Goal: Transaction & Acquisition: Purchase product/service

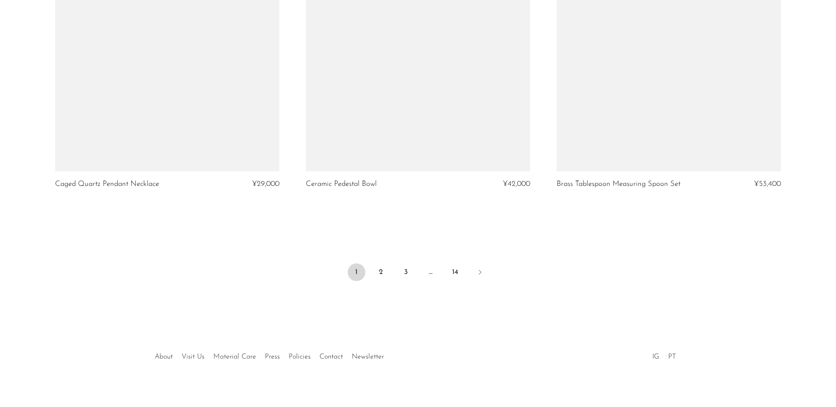
scroll to position [4118, 0]
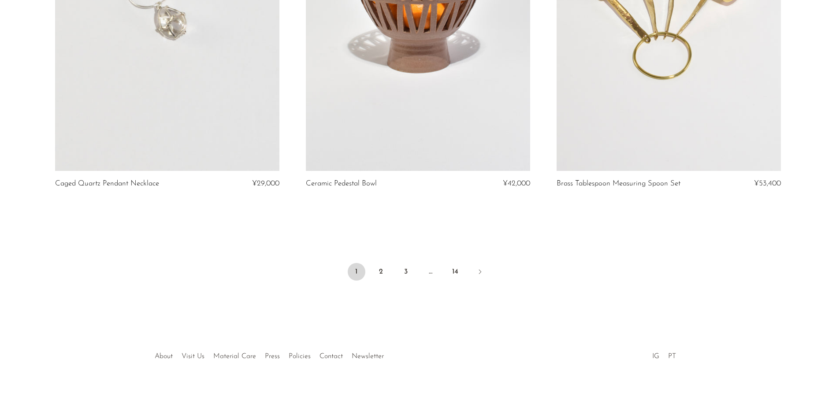
drag, startPoint x: 486, startPoint y: 265, endPoint x: 493, endPoint y: 261, distance: 8.3
click at [486, 265] on link "Next" at bounding box center [480, 272] width 18 height 19
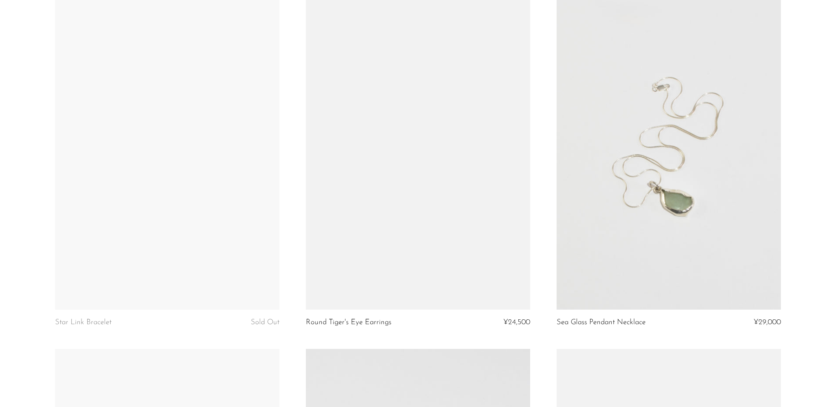
scroll to position [2557, 0]
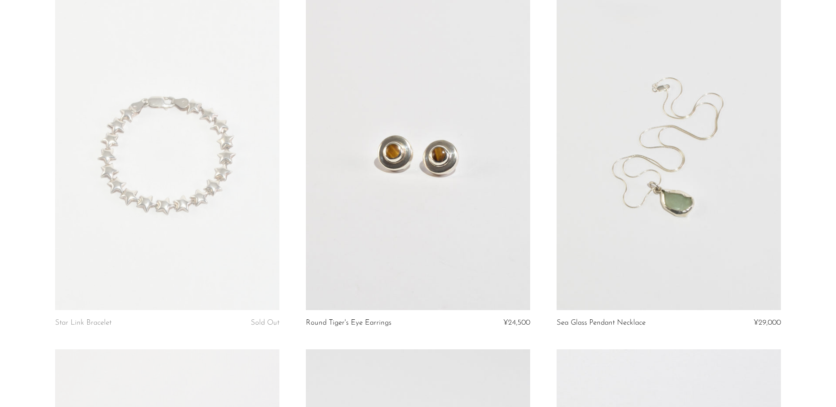
click at [190, 227] on link at bounding box center [167, 153] width 224 height 314
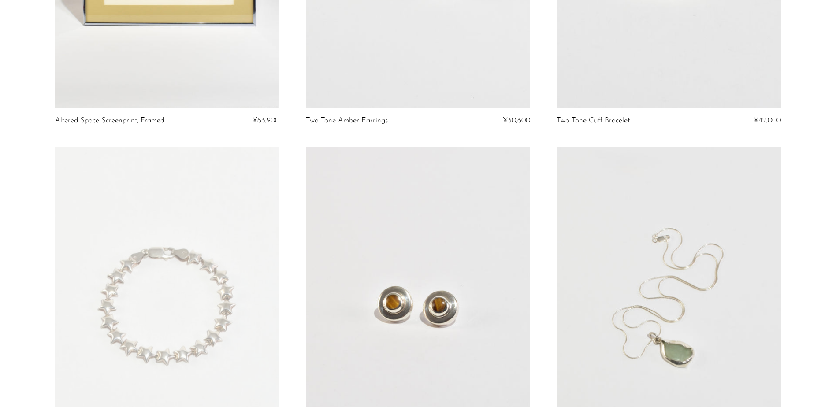
scroll to position [0, 0]
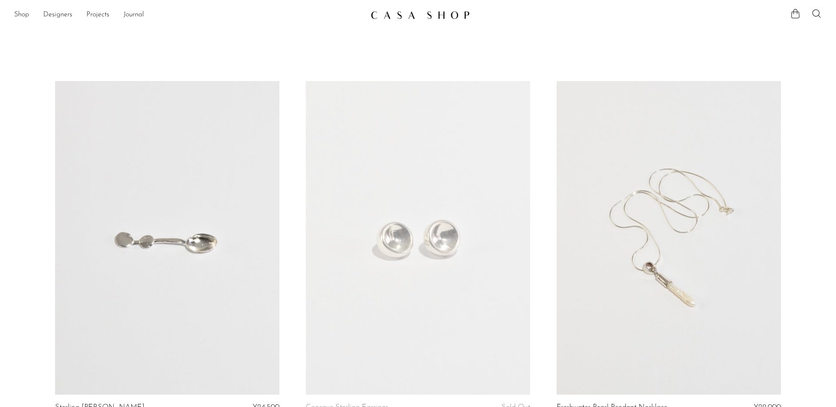
click at [420, 22] on link at bounding box center [418, 15] width 95 height 16
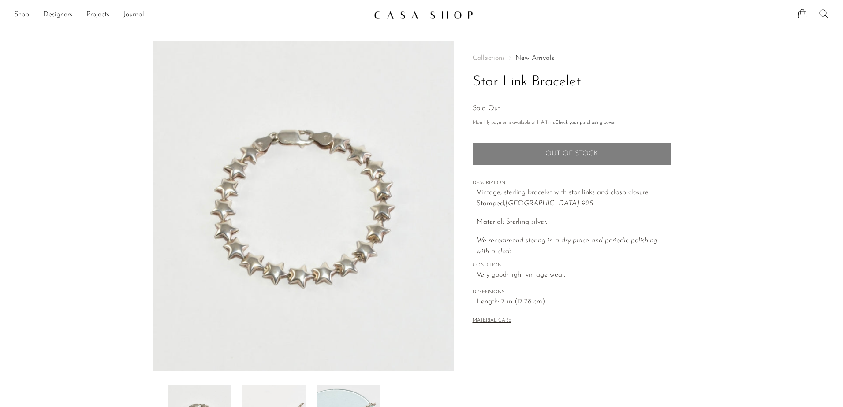
scroll to position [132, 0]
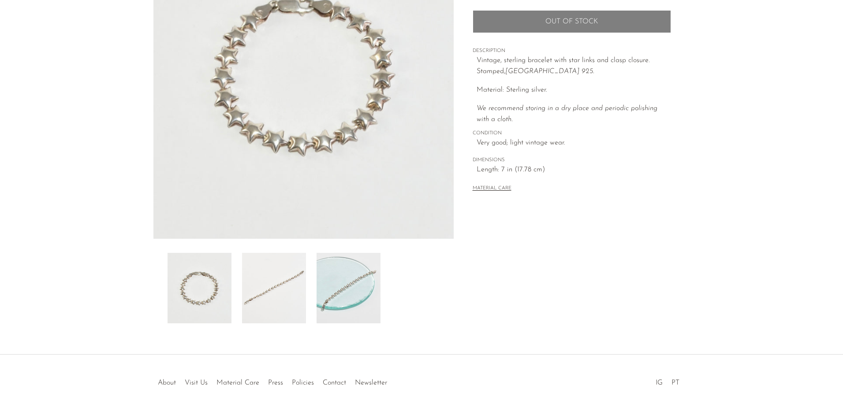
click at [293, 310] on img at bounding box center [274, 288] width 64 height 71
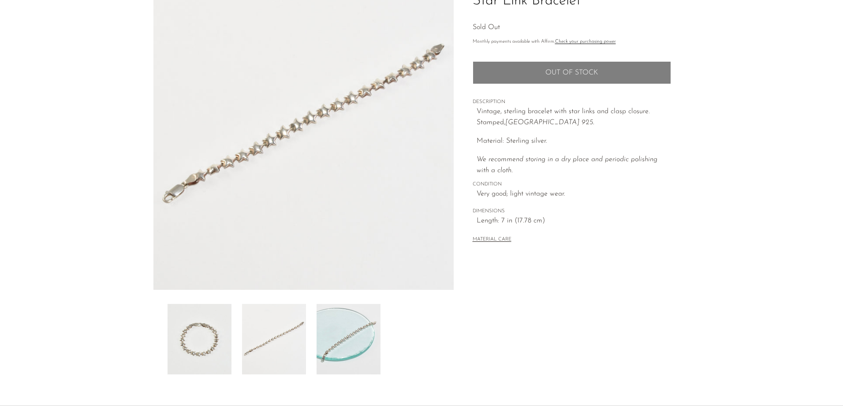
scroll to position [44, 0]
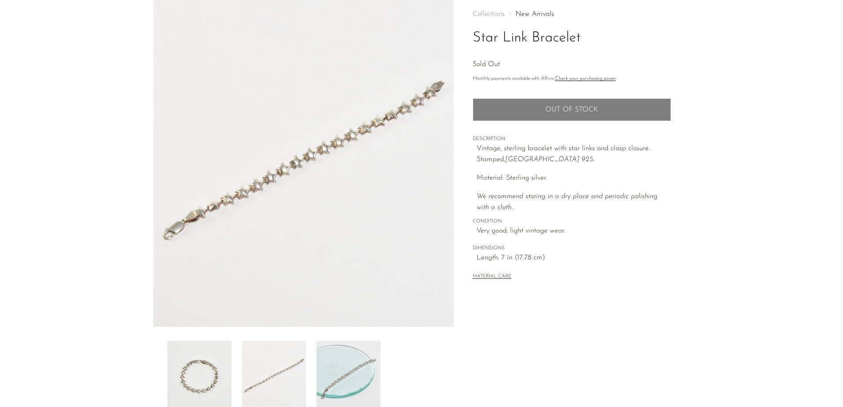
click at [348, 369] on img at bounding box center [349, 376] width 64 height 71
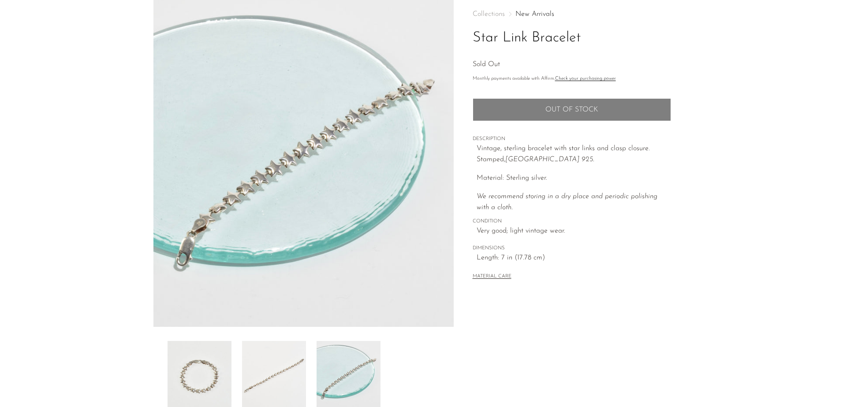
click at [348, 369] on img at bounding box center [349, 376] width 64 height 71
click at [267, 362] on img at bounding box center [274, 376] width 64 height 71
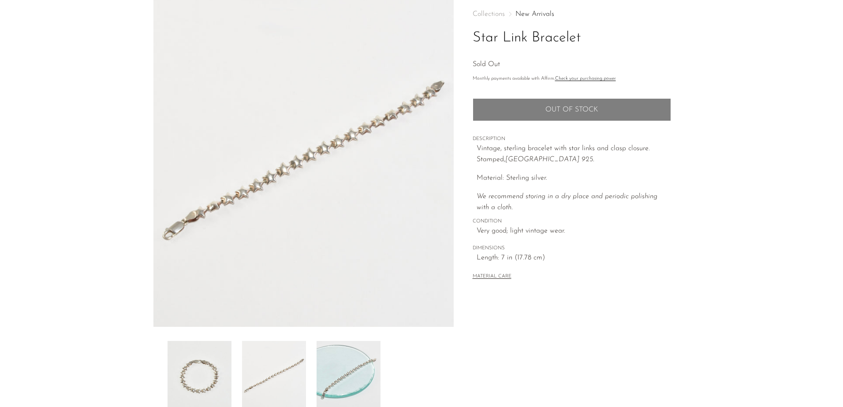
click at [206, 366] on img at bounding box center [200, 376] width 64 height 71
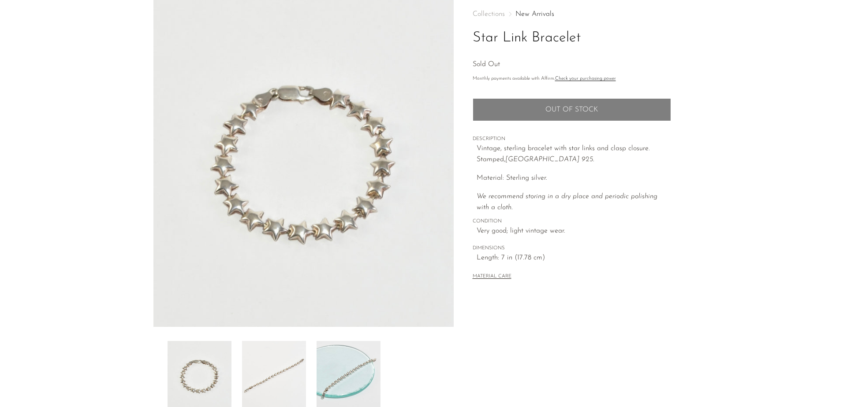
click at [259, 382] on img at bounding box center [274, 376] width 64 height 71
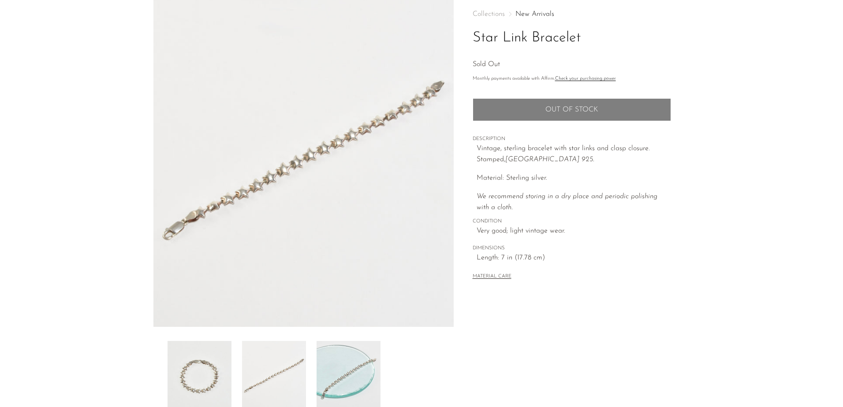
click at [358, 364] on img at bounding box center [349, 376] width 64 height 71
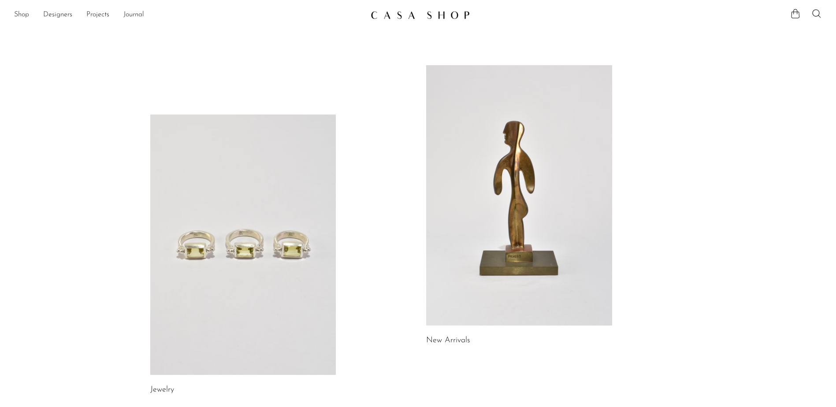
click at [13, 11] on div "Shop Featured New Arrivals Bestsellers Coming Soon Jewelry Jewelry All Earrings…" at bounding box center [418, 15] width 836 height 16
click at [17, 14] on link "Shop" at bounding box center [21, 14] width 15 height 11
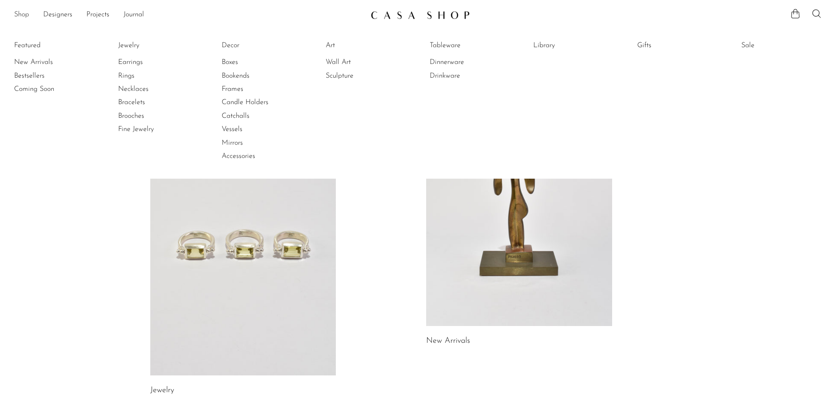
click at [21, 16] on link "Shop" at bounding box center [21, 14] width 15 height 11
click at [22, 16] on link "Shop" at bounding box center [21, 14] width 15 height 11
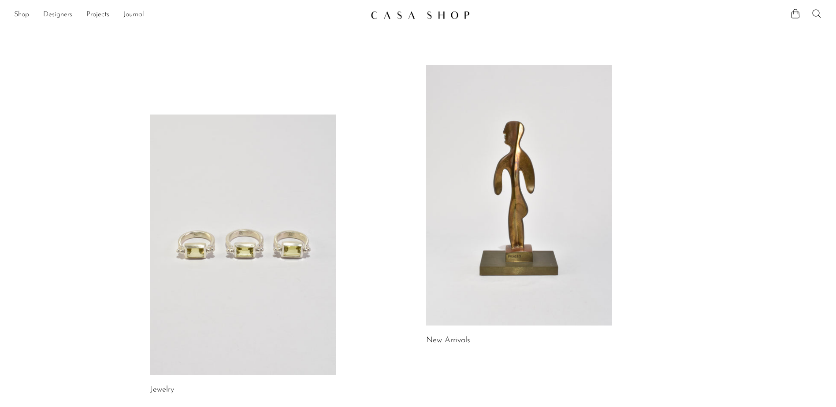
click at [64, 17] on link "Designers" at bounding box center [57, 14] width 29 height 11
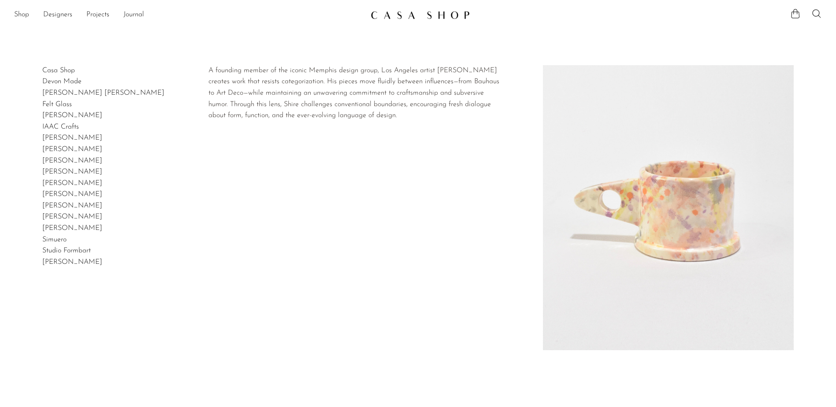
click at [72, 184] on link "[PERSON_NAME]" at bounding box center [72, 183] width 60 height 7
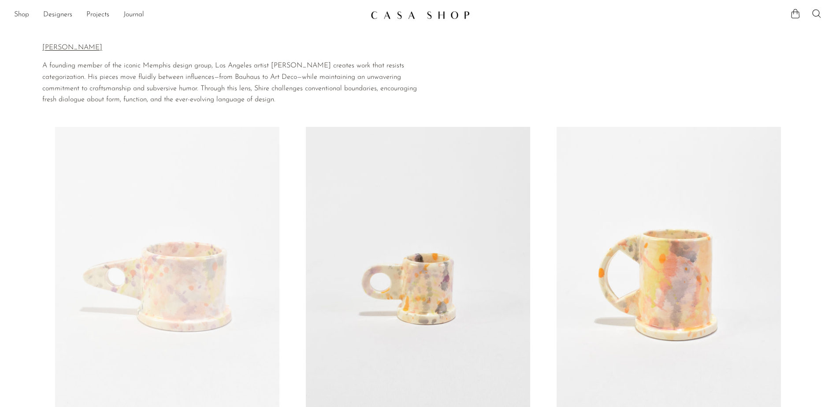
click at [391, 19] on img at bounding box center [420, 15] width 99 height 9
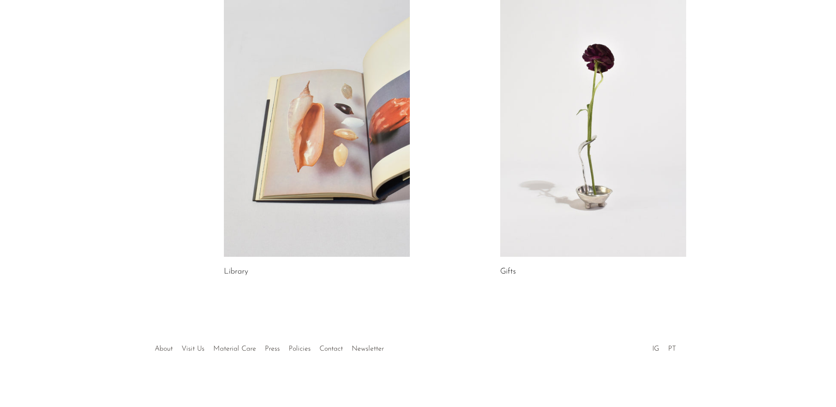
scroll to position [450, 0]
